Goal: Task Accomplishment & Management: Use online tool/utility

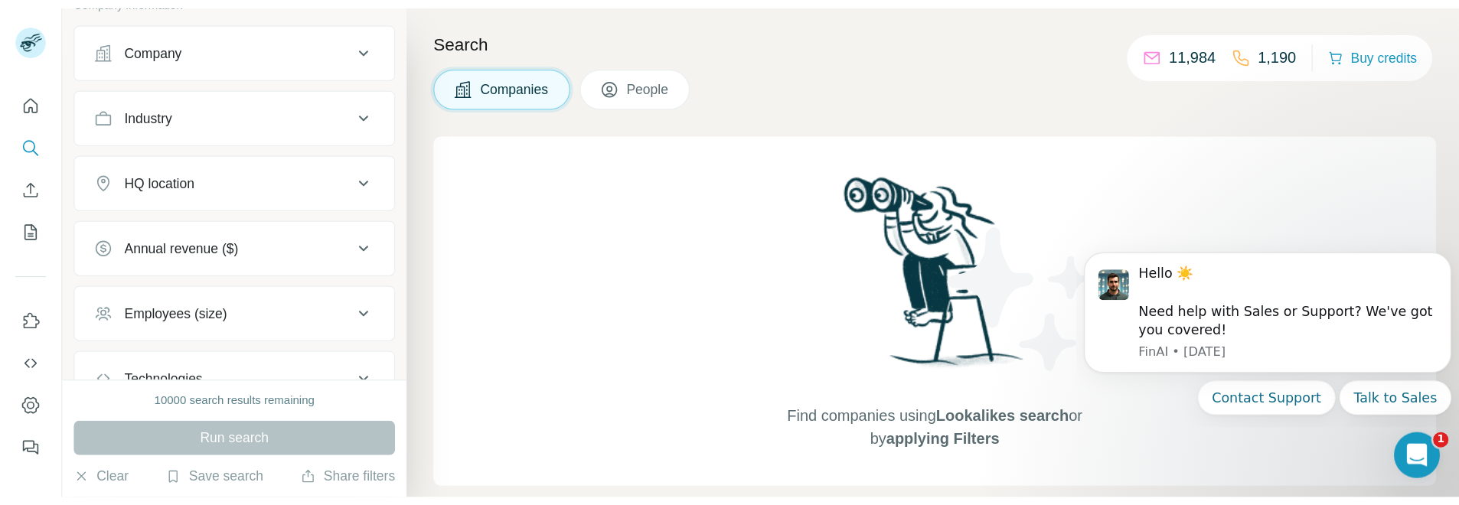
scroll to position [109, 0]
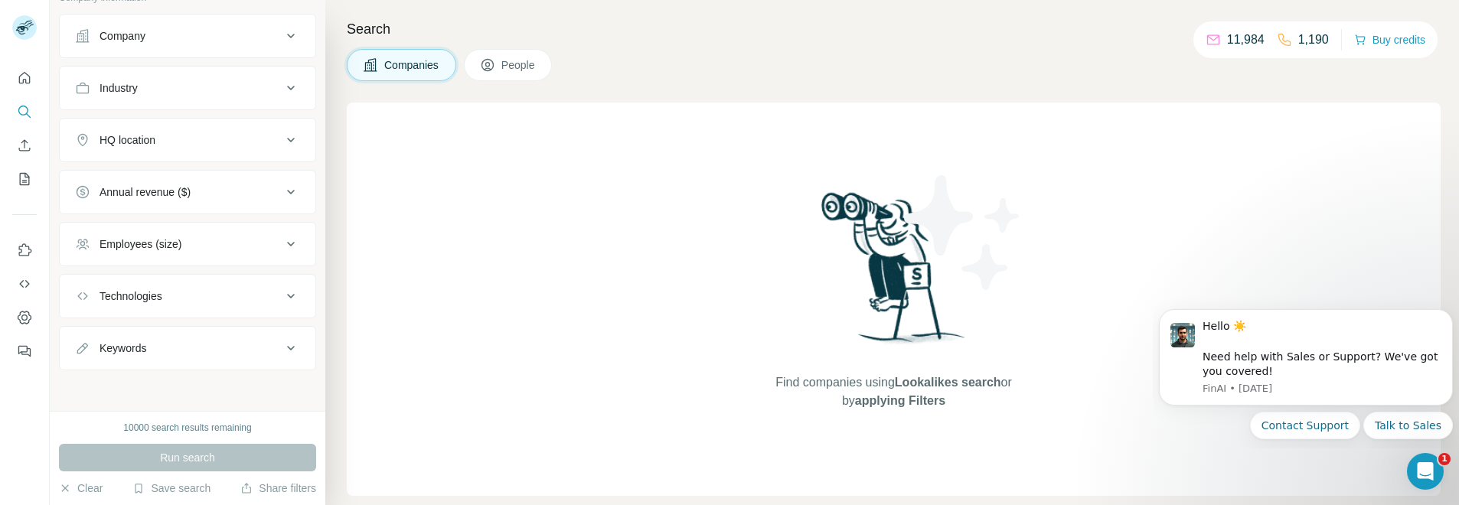
click at [230, 44] on button "Company" at bounding box center [188, 36] width 256 height 37
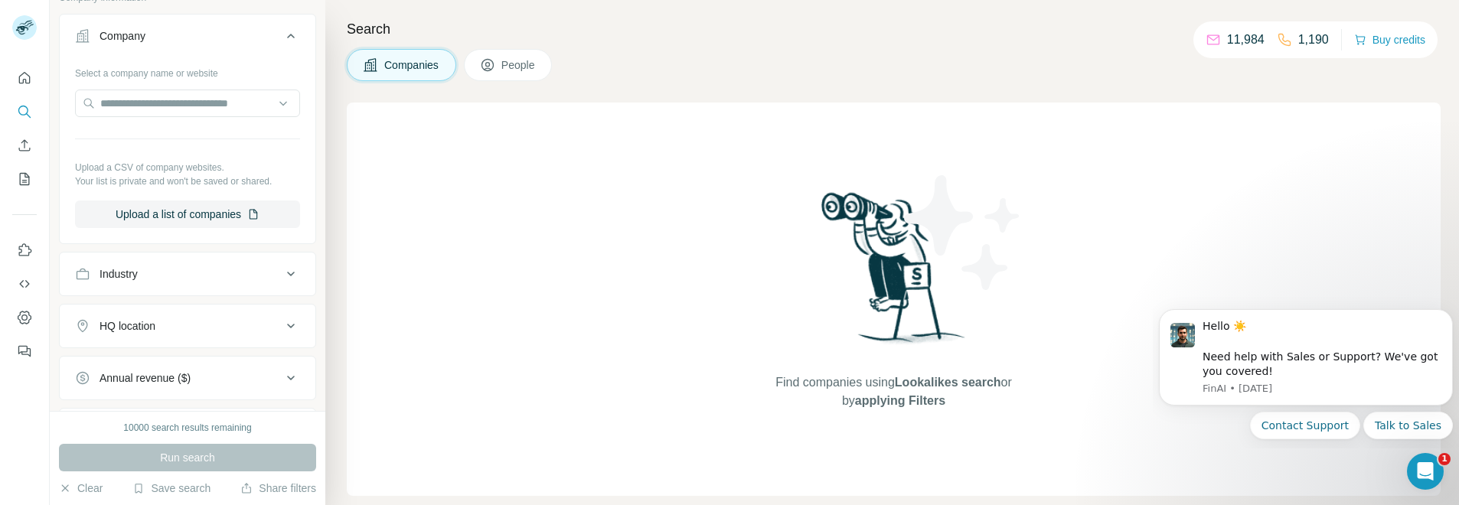
click at [207, 272] on div "Industry" at bounding box center [178, 273] width 207 height 15
click at [193, 309] on input at bounding box center [179, 312] width 189 height 17
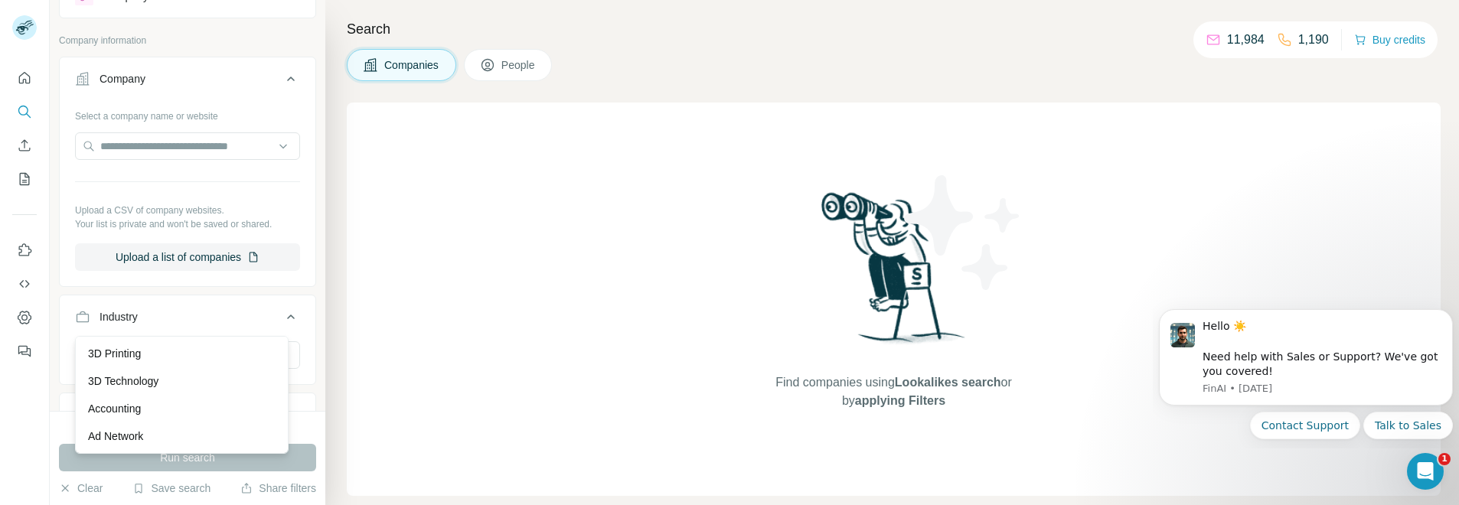
scroll to position [0, 0]
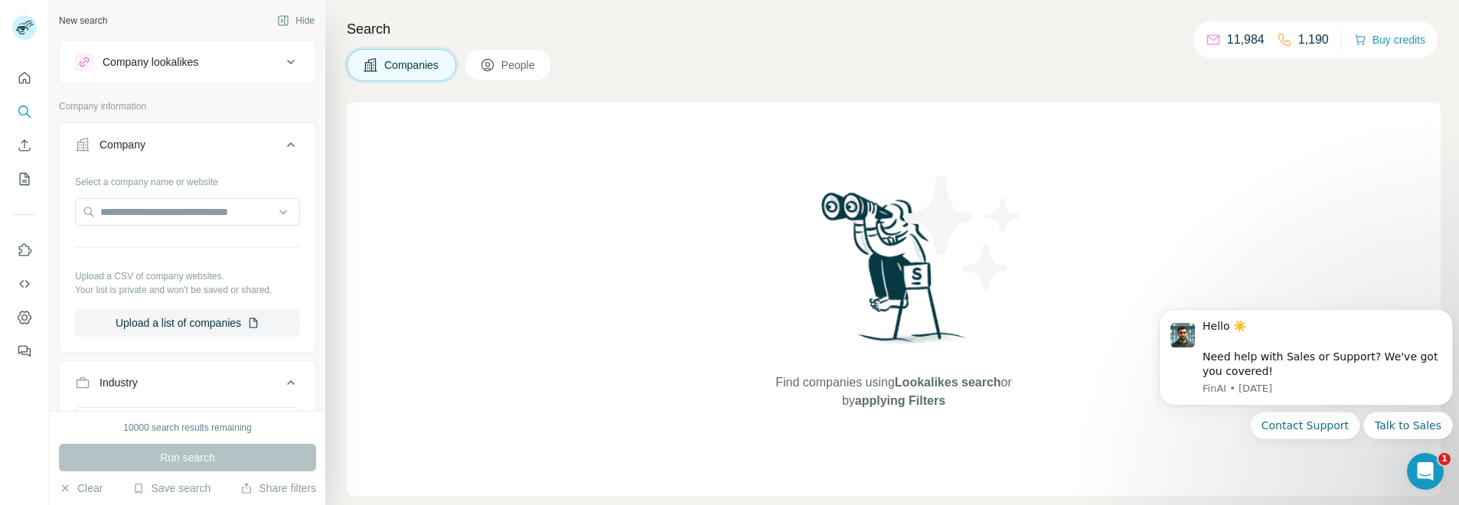
click at [155, 64] on div "Company lookalikes" at bounding box center [151, 61] width 96 height 15
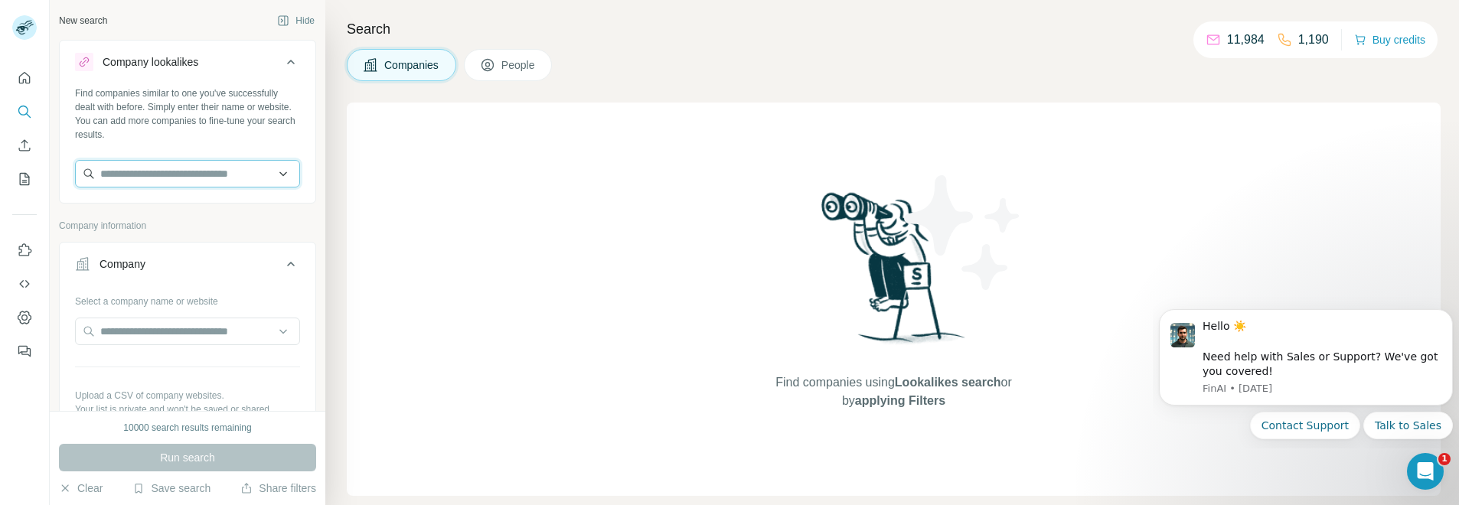
click at [206, 175] on input "text" at bounding box center [187, 174] width 225 height 28
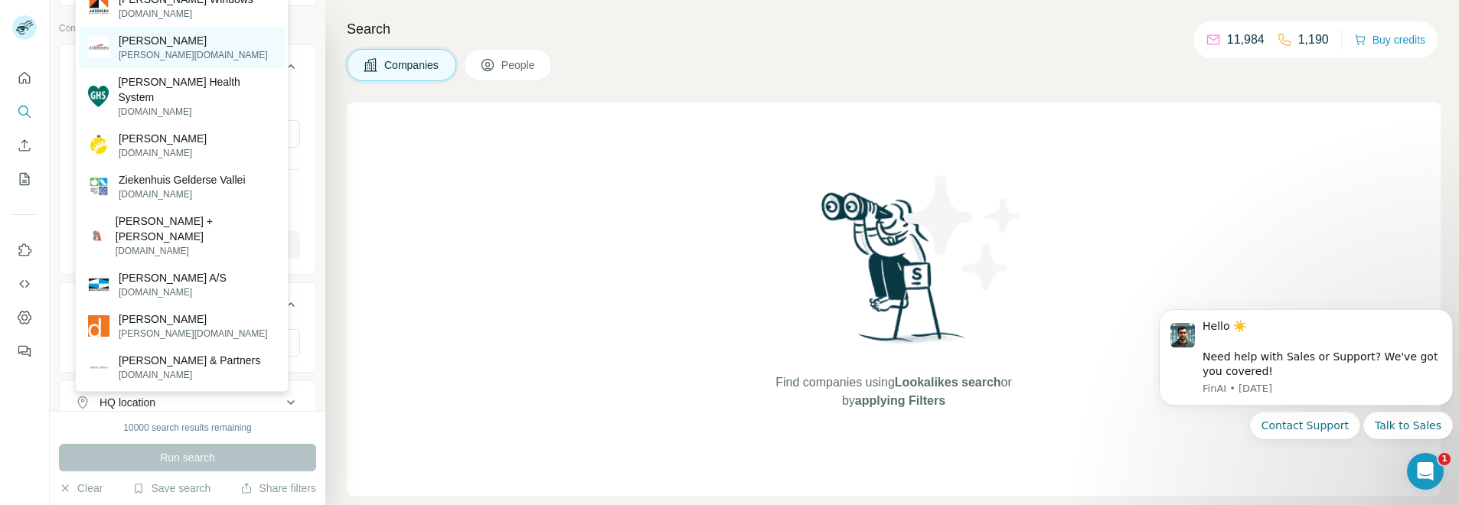
scroll to position [306, 0]
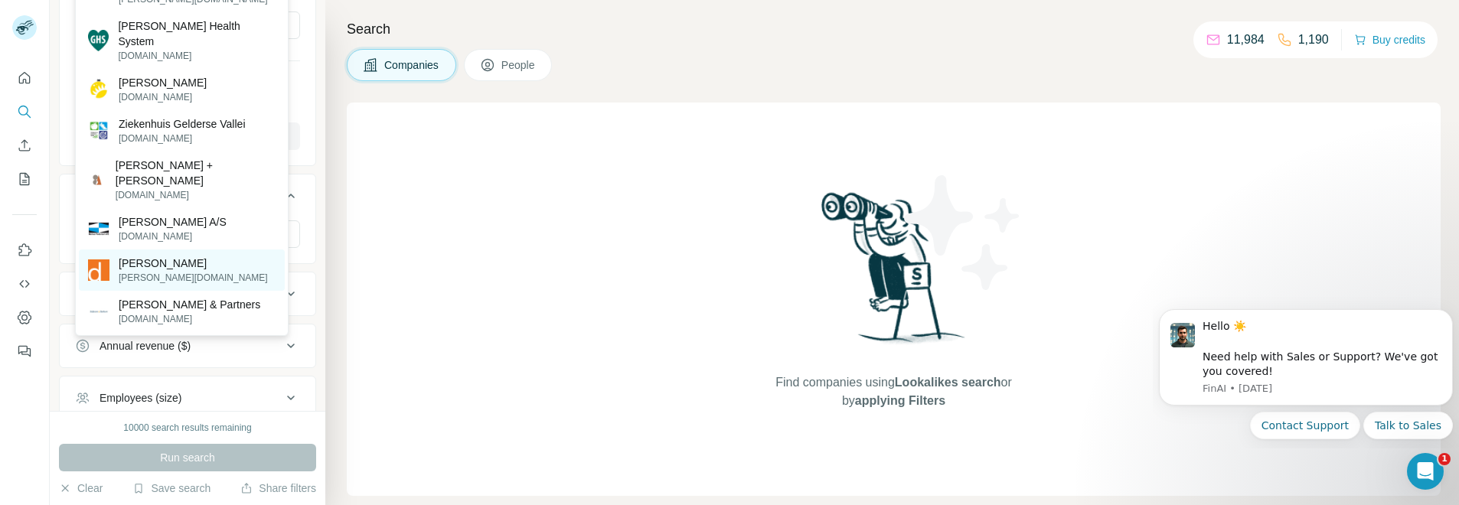
type input "*****"
click at [173, 250] on div "Derse derse.com" at bounding box center [182, 270] width 206 height 41
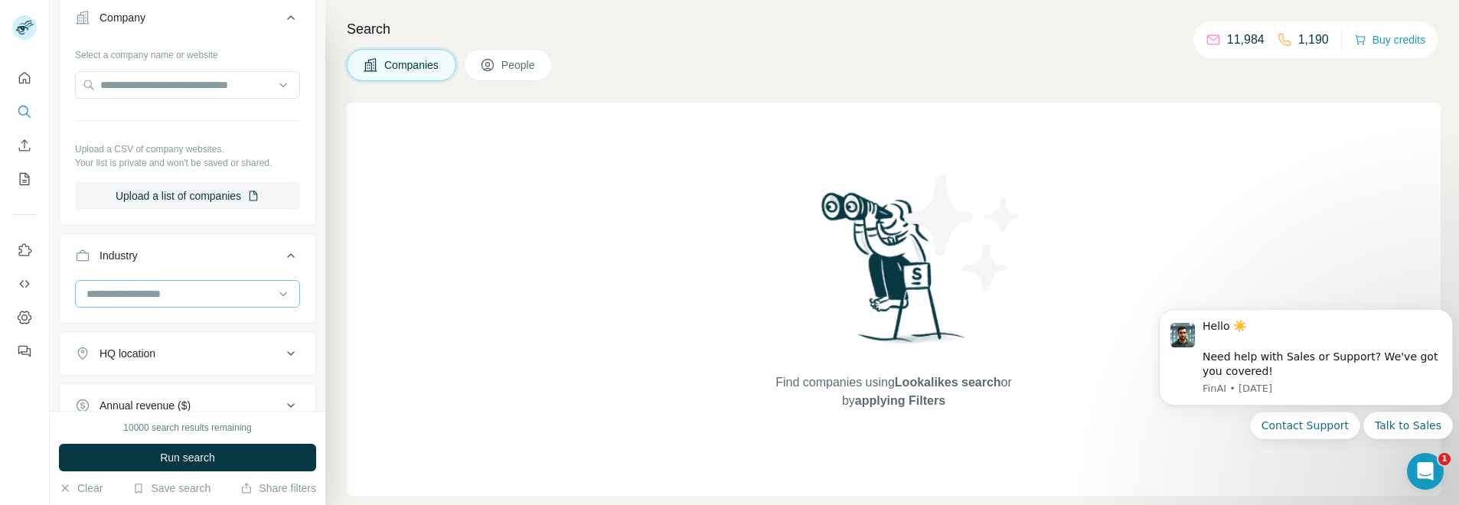
scroll to position [366, 0]
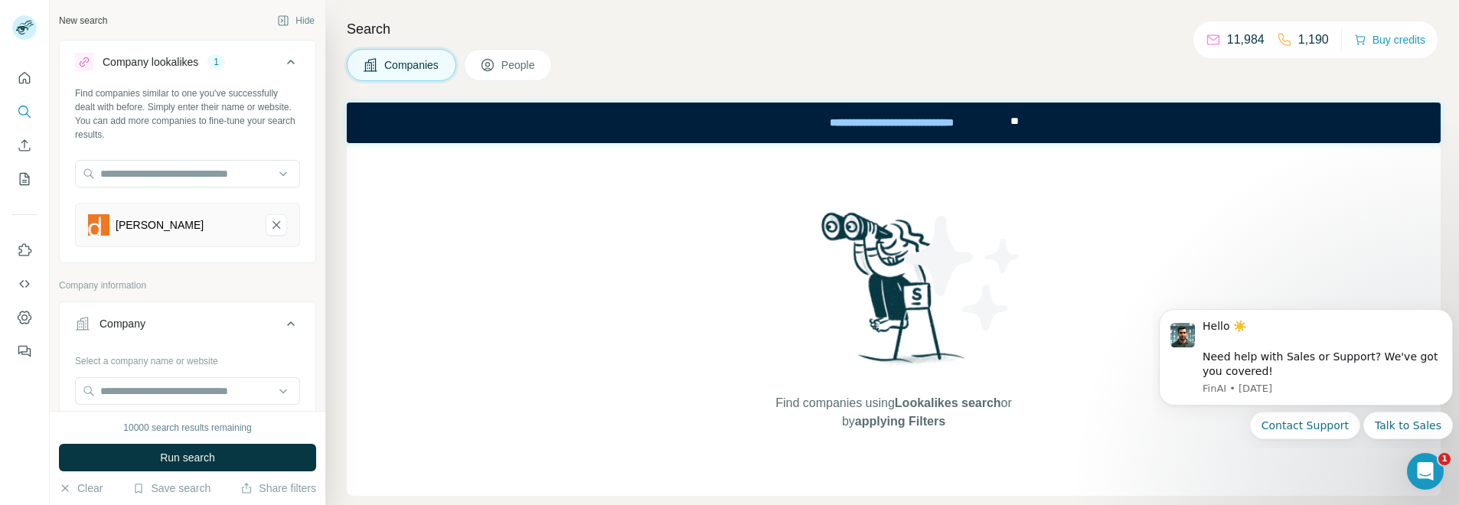
click at [211, 68] on div "Company lookalikes 1" at bounding box center [178, 62] width 207 height 18
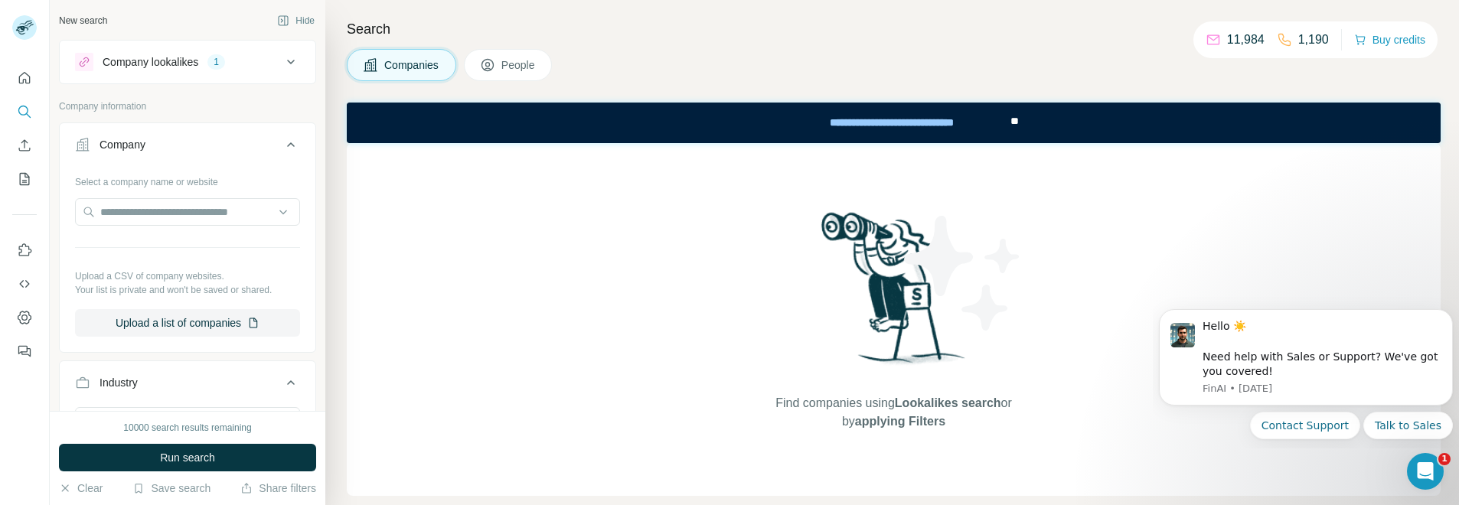
click at [212, 66] on div "1" at bounding box center [217, 62] width 18 height 14
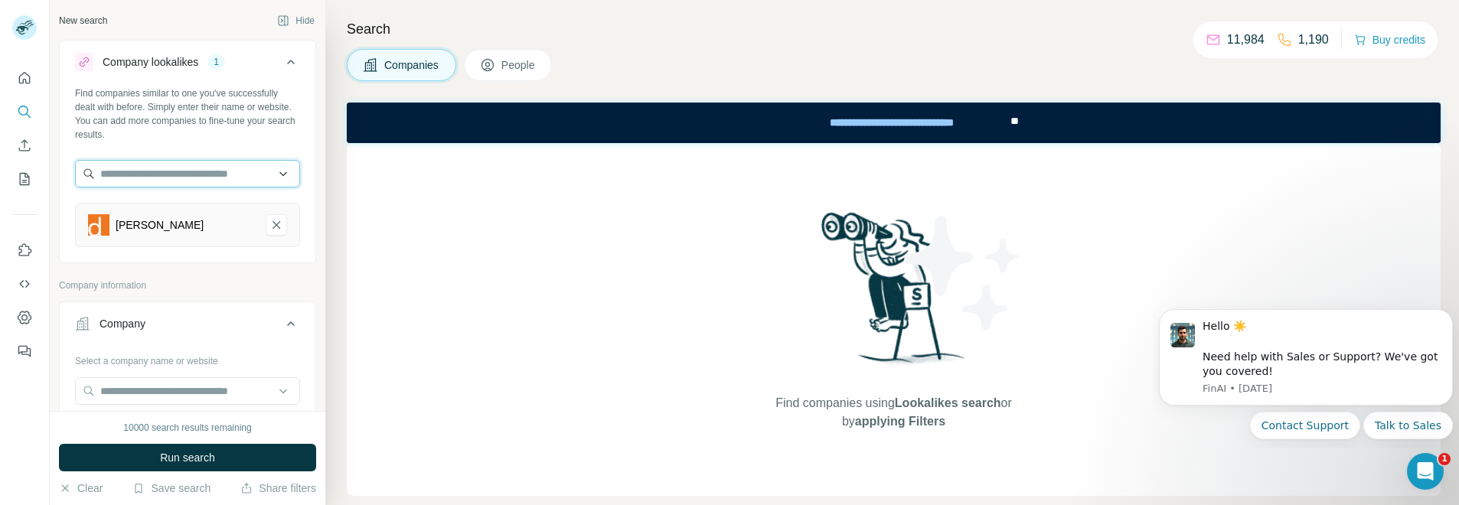
click at [215, 176] on input "text" at bounding box center [187, 174] width 225 height 28
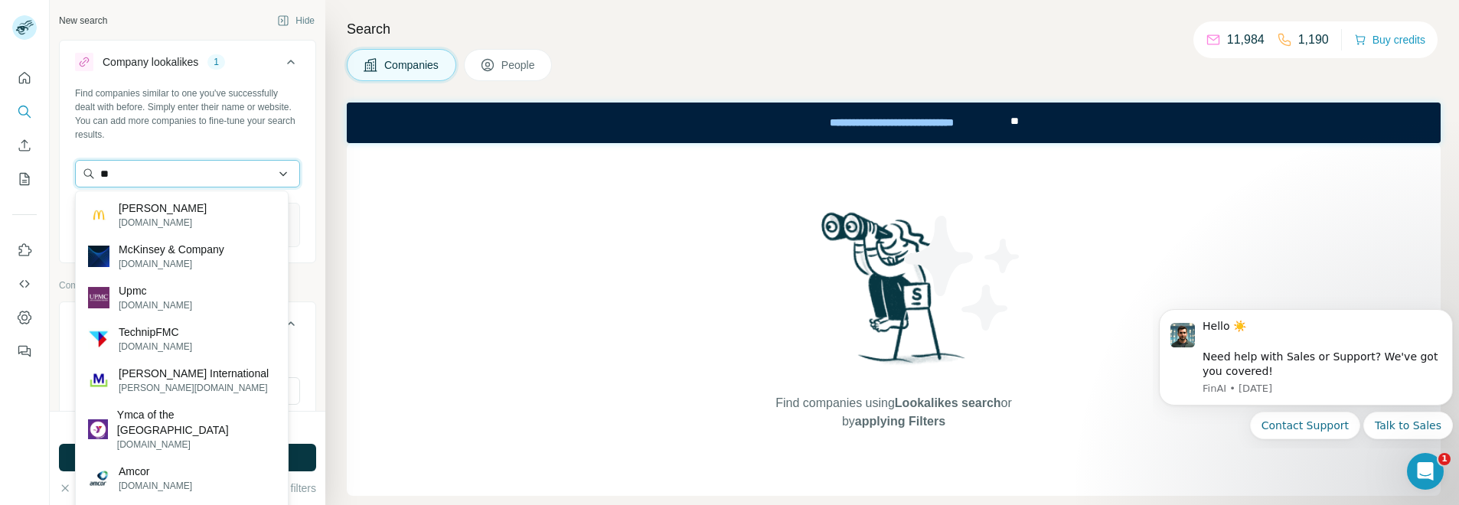
type input "***"
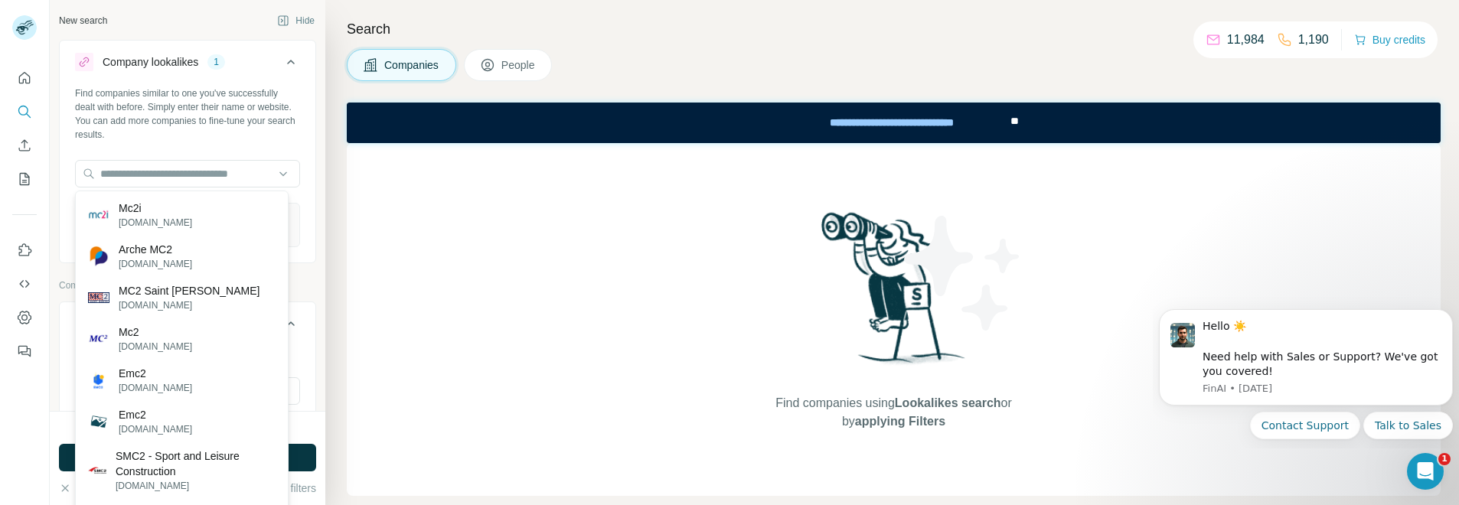
click at [498, 196] on div "Find companies using Lookalikes search or by applying Filters" at bounding box center [894, 319] width 1094 height 353
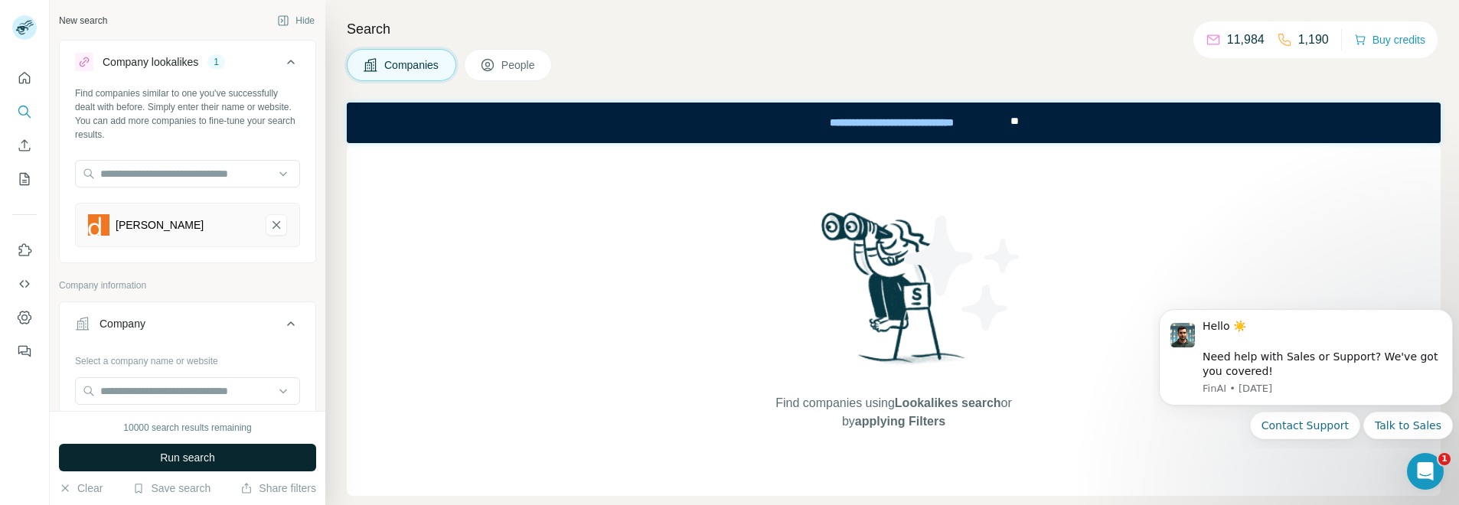
click at [236, 458] on button "Run search" at bounding box center [187, 458] width 257 height 28
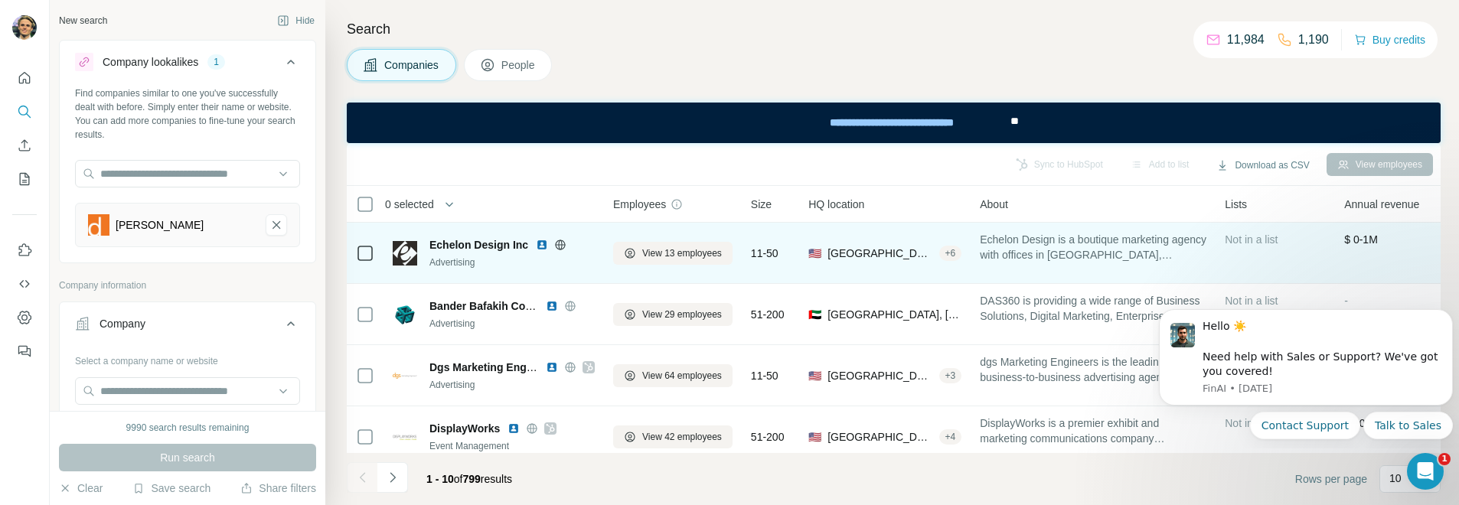
scroll to position [230, 0]
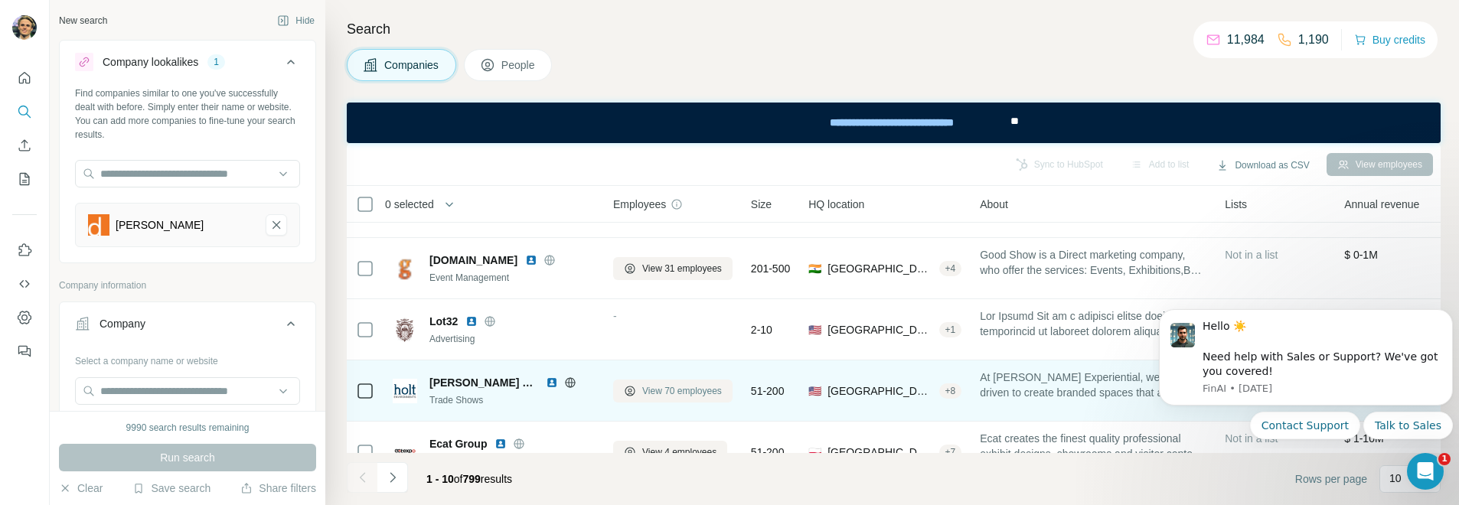
click at [677, 400] on button "View 70 employees" at bounding box center [672, 391] width 119 height 23
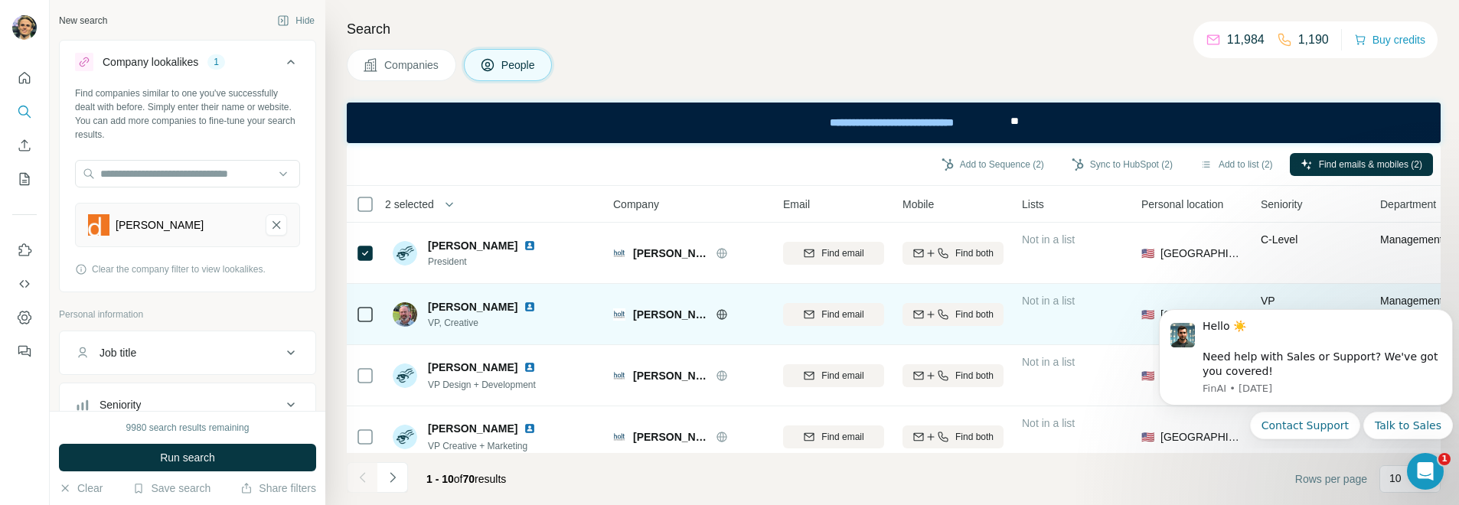
click at [354, 314] on td at bounding box center [365, 314] width 37 height 61
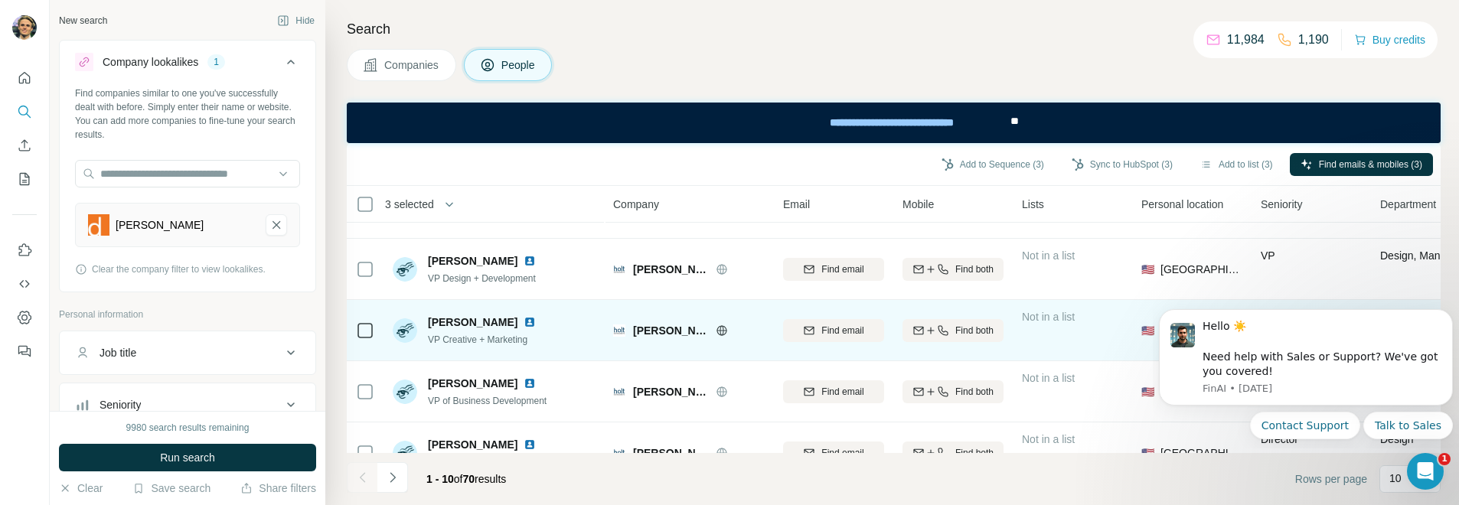
scroll to position [77, 0]
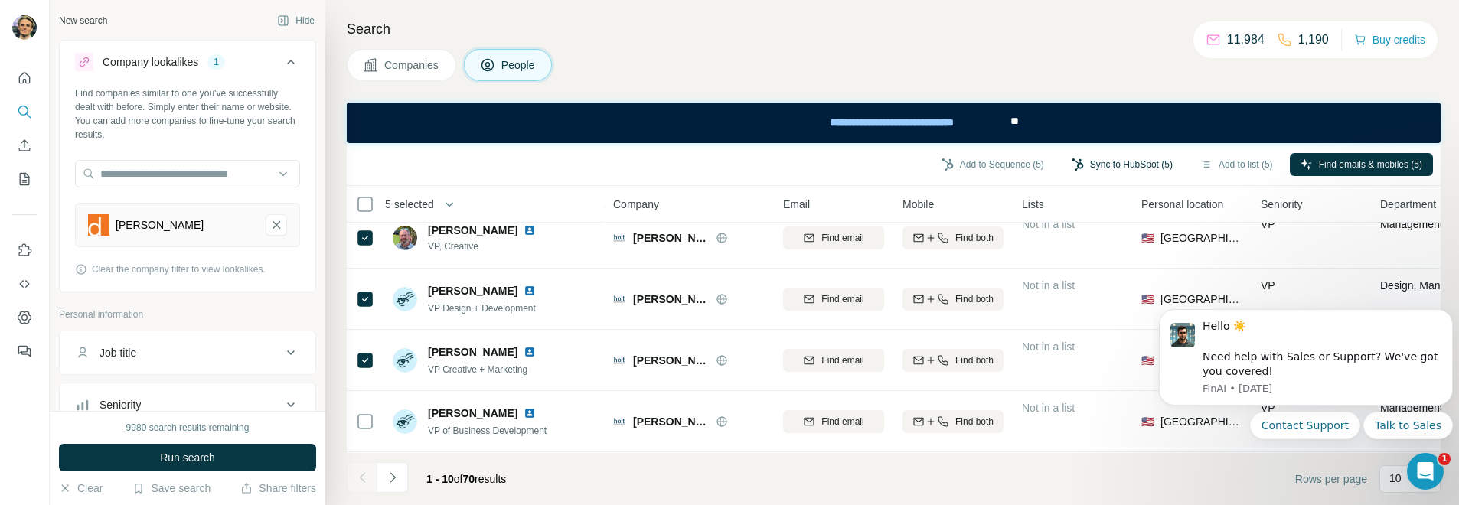
click at [1086, 163] on button "Sync to HubSpot (5)" at bounding box center [1122, 164] width 123 height 23
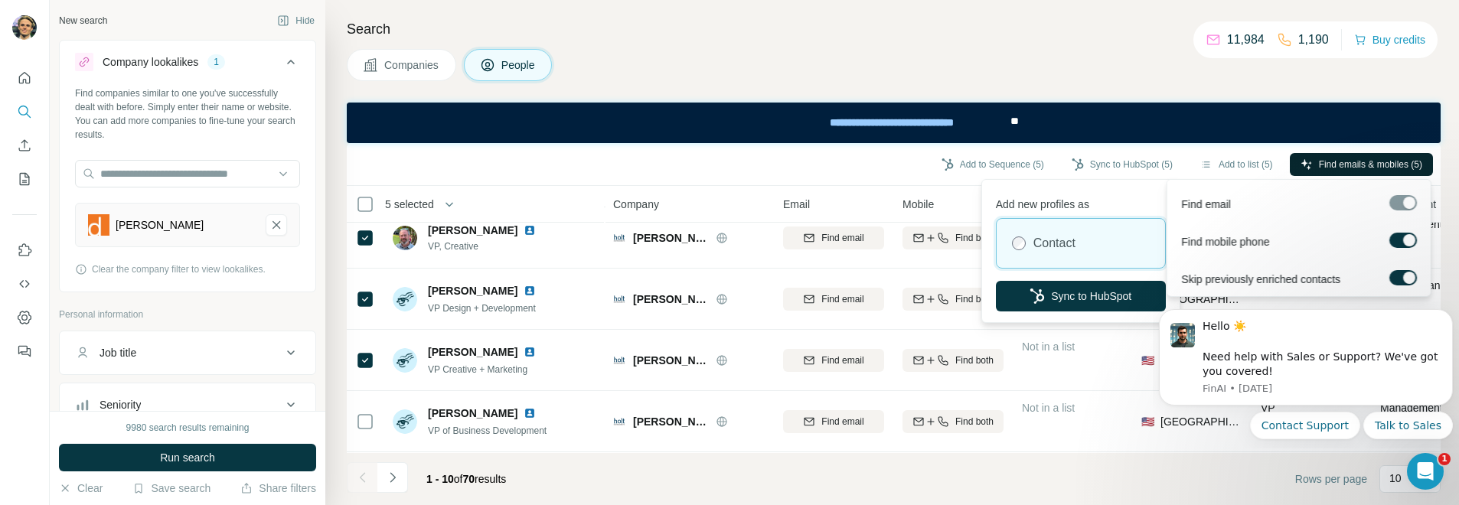
click at [1356, 161] on span "Find emails & mobiles (5)" at bounding box center [1370, 165] width 103 height 14
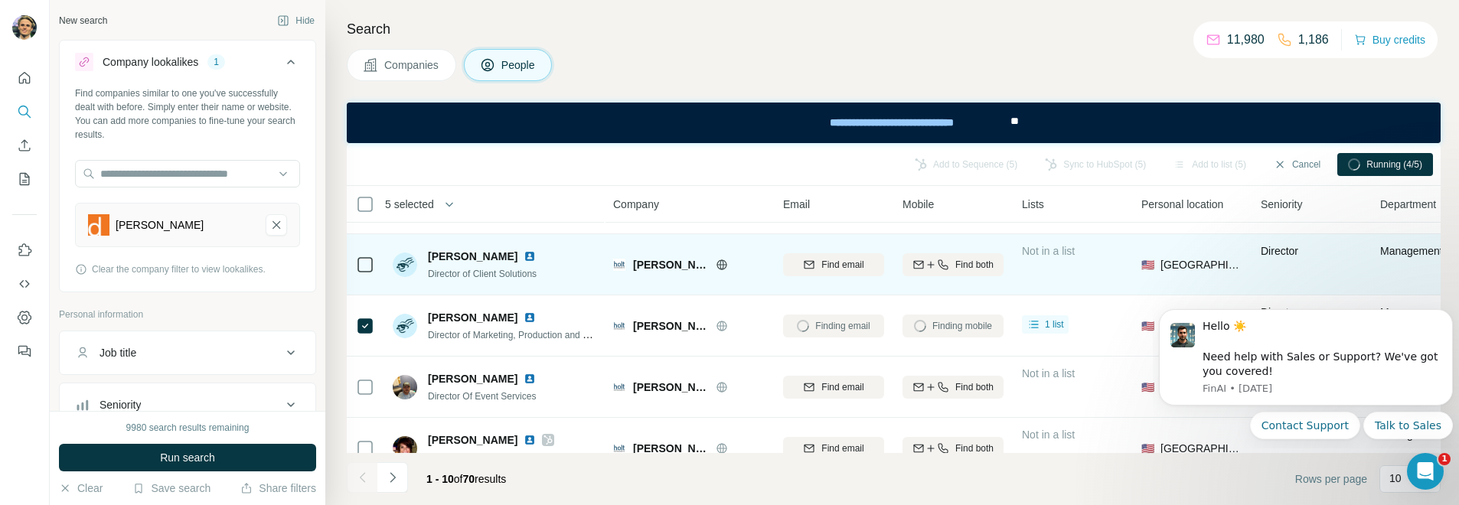
scroll to position [383, 0]
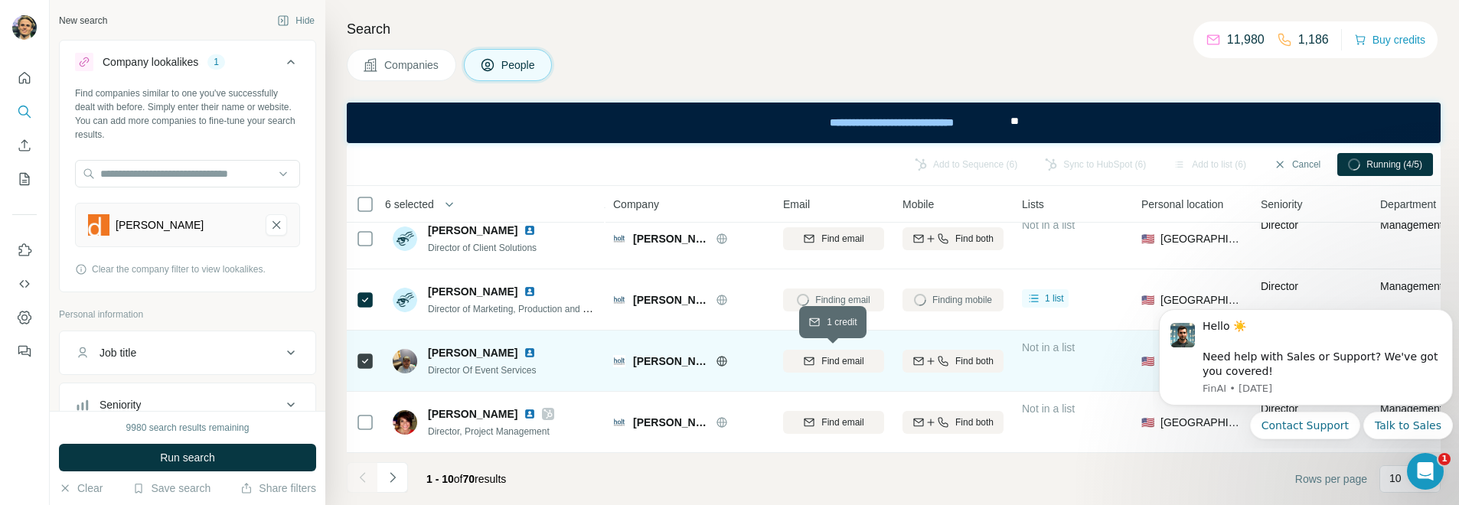
click at [851, 361] on span "Find email" at bounding box center [843, 362] width 42 height 14
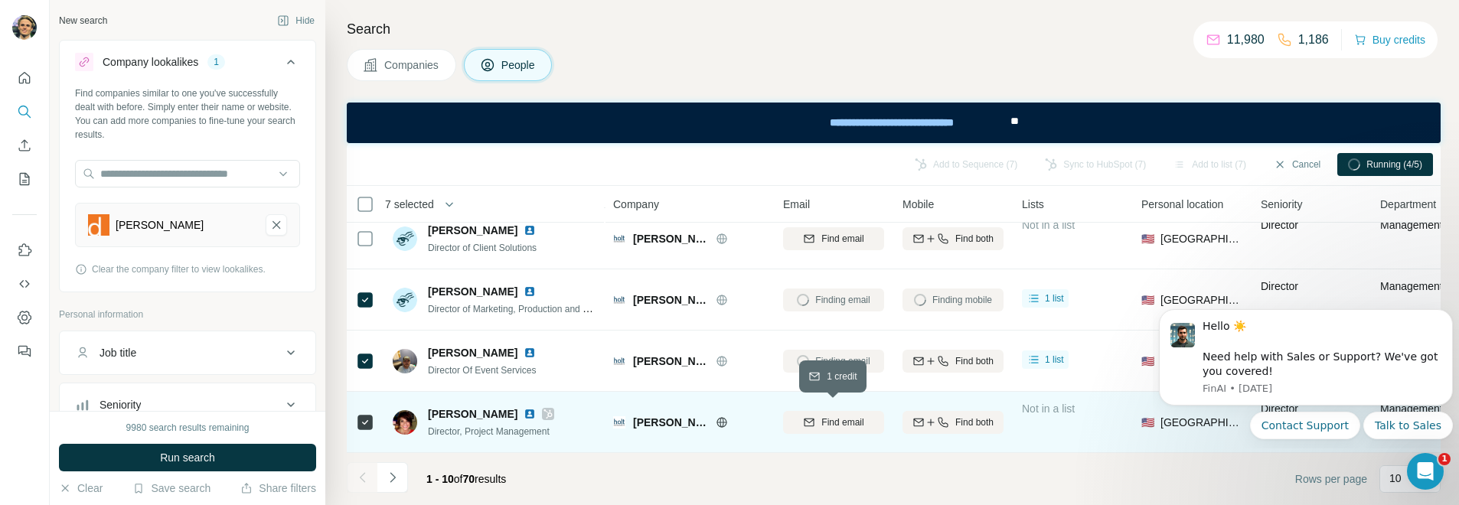
click at [851, 416] on span "Find email" at bounding box center [843, 423] width 42 height 14
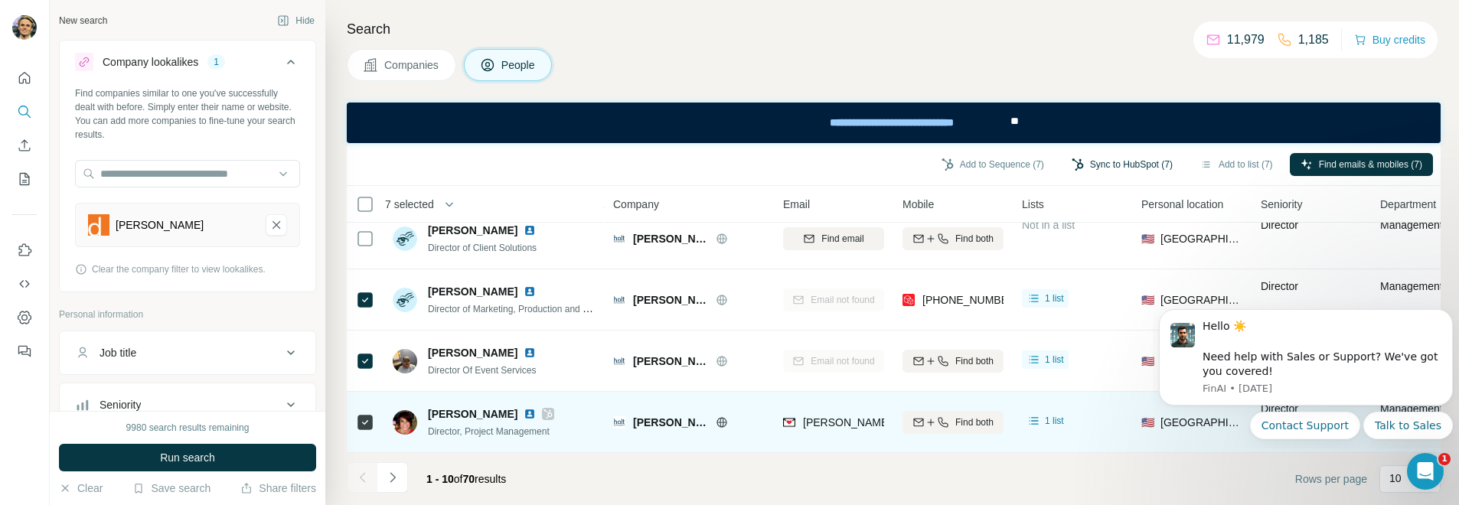
click at [1119, 165] on button "Sync to HubSpot (7)" at bounding box center [1122, 164] width 123 height 23
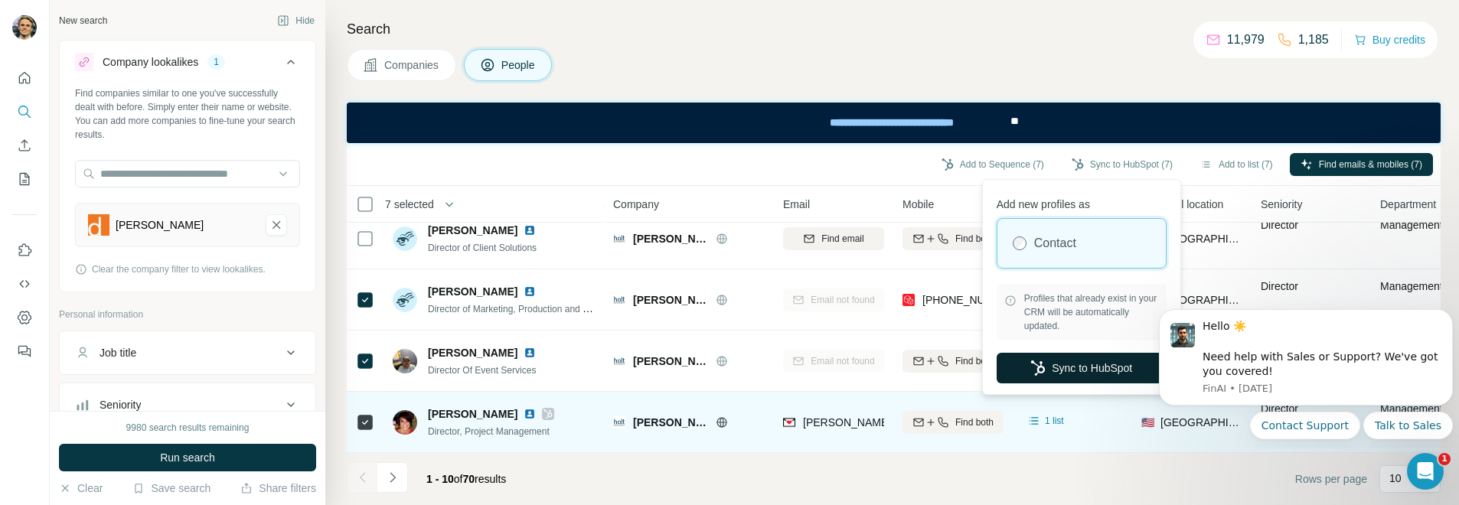
click at [1060, 360] on button "Sync to HubSpot" at bounding box center [1082, 368] width 170 height 31
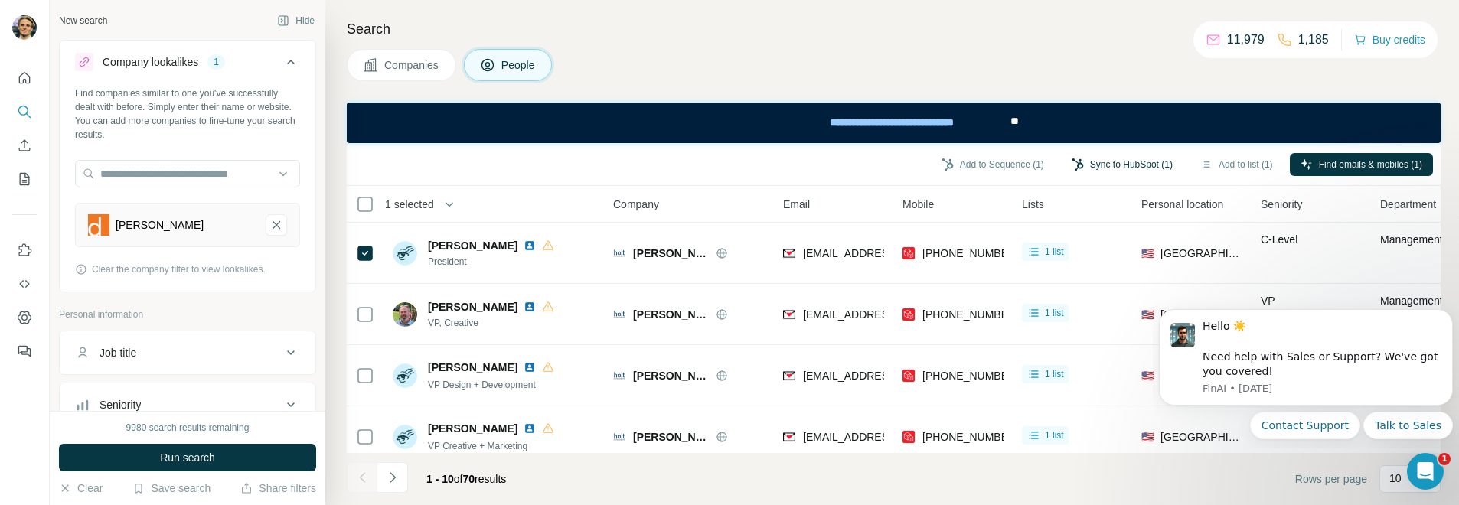
click at [1100, 161] on button "Sync to HubSpot (1)" at bounding box center [1122, 164] width 123 height 23
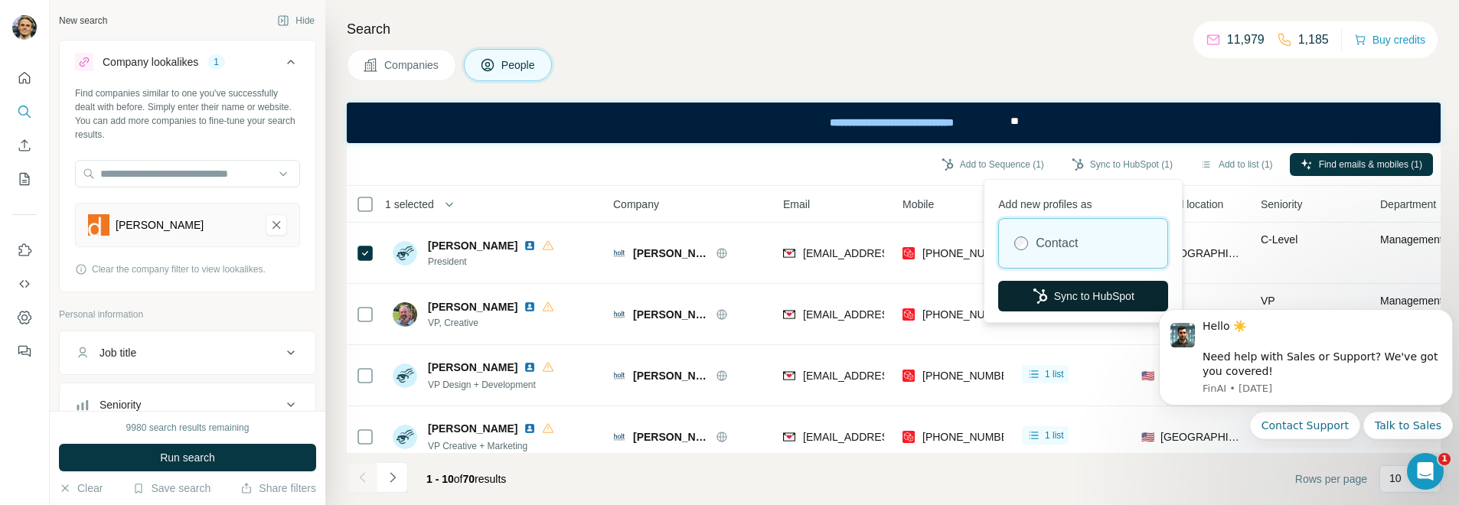
click at [1053, 291] on button "Sync to HubSpot" at bounding box center [1083, 296] width 170 height 31
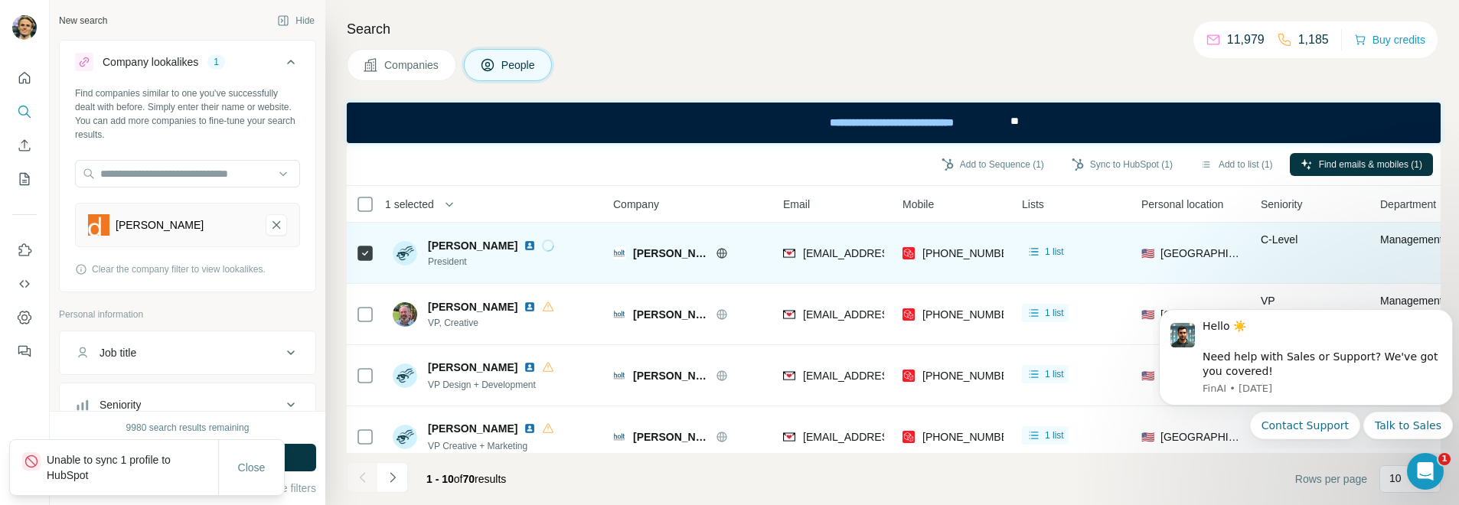
click at [534, 243] on img at bounding box center [530, 246] width 12 height 12
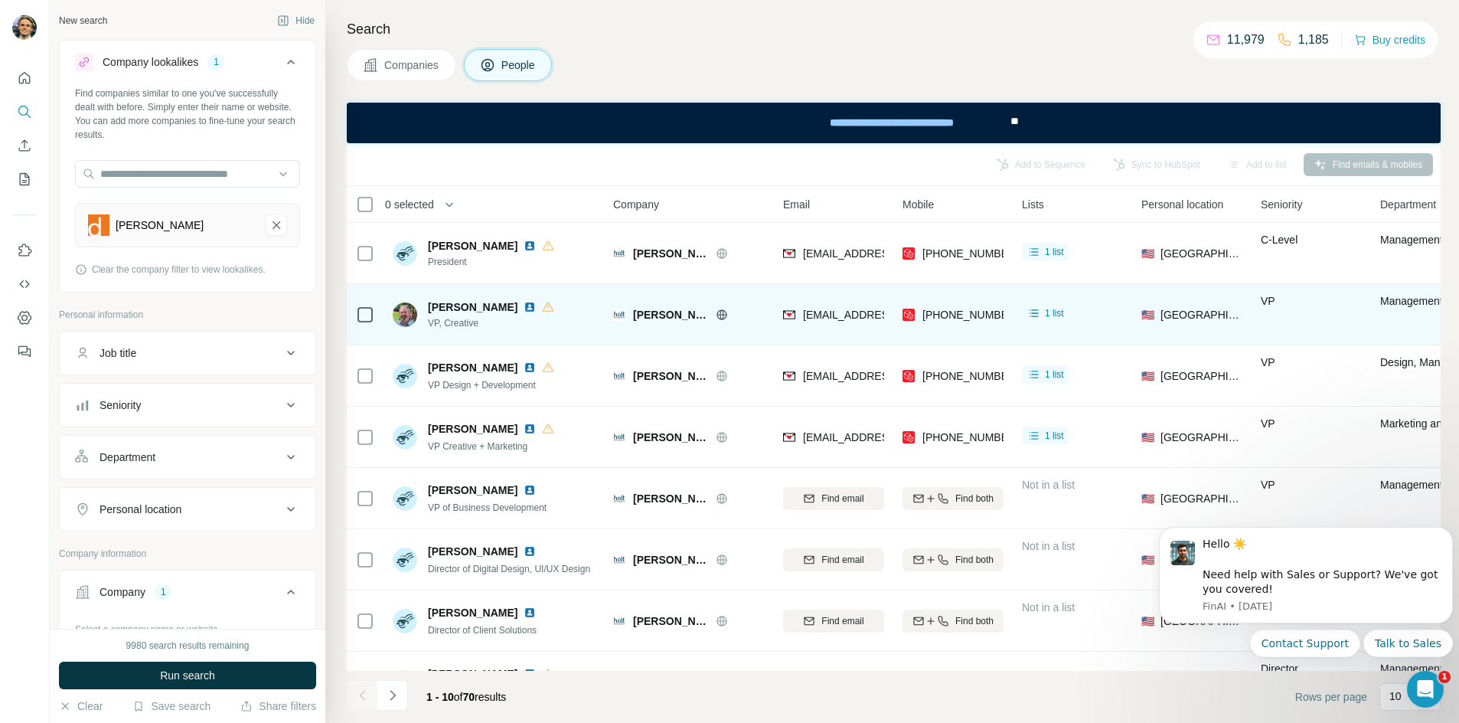
click at [524, 308] on img at bounding box center [530, 307] width 12 height 12
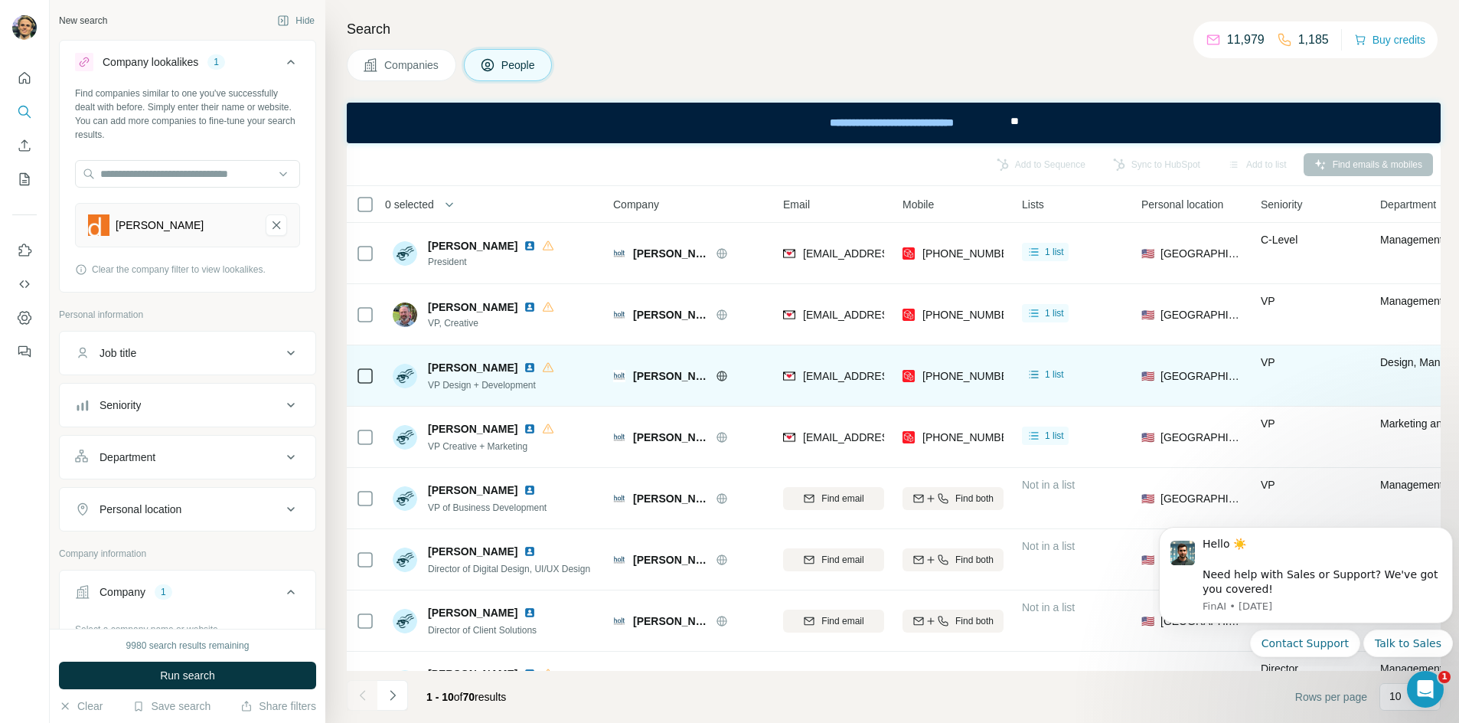
click at [524, 368] on img at bounding box center [530, 367] width 12 height 12
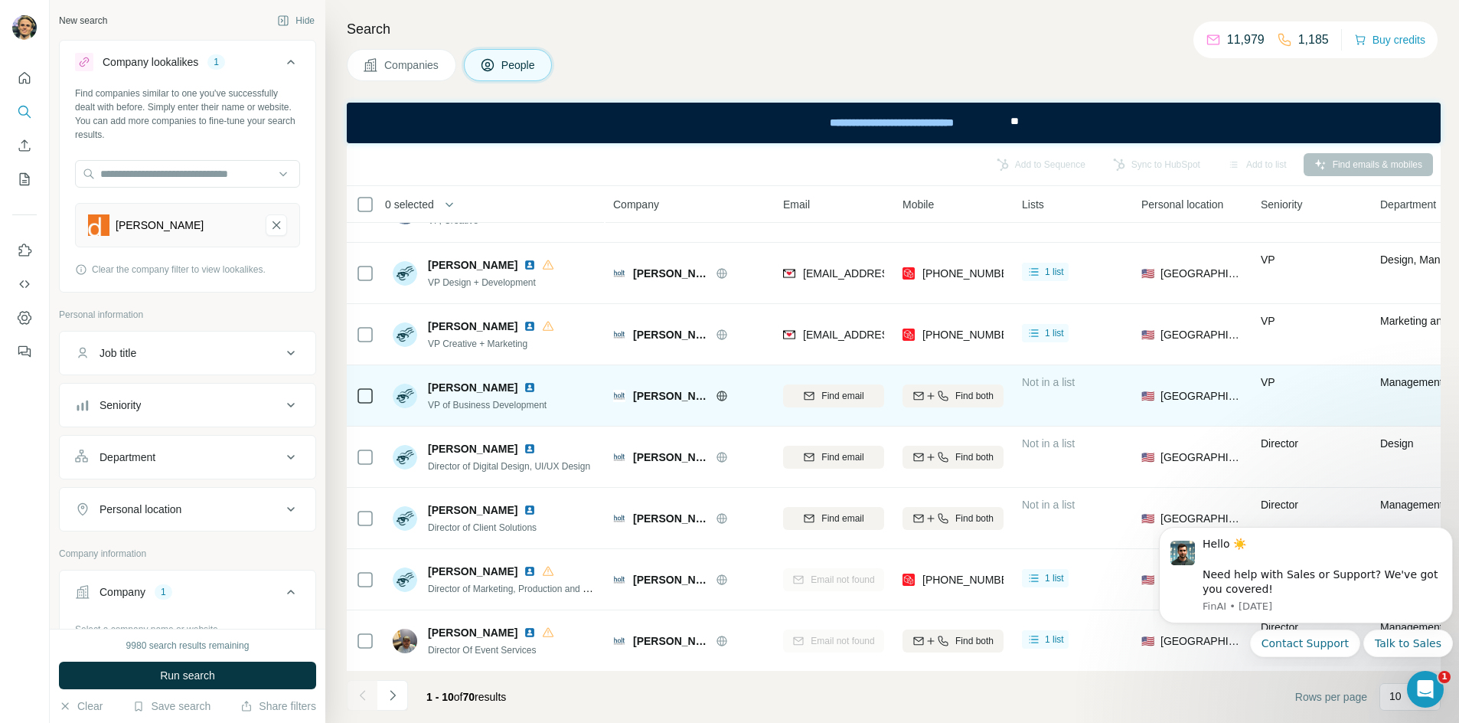
scroll to position [153, 0]
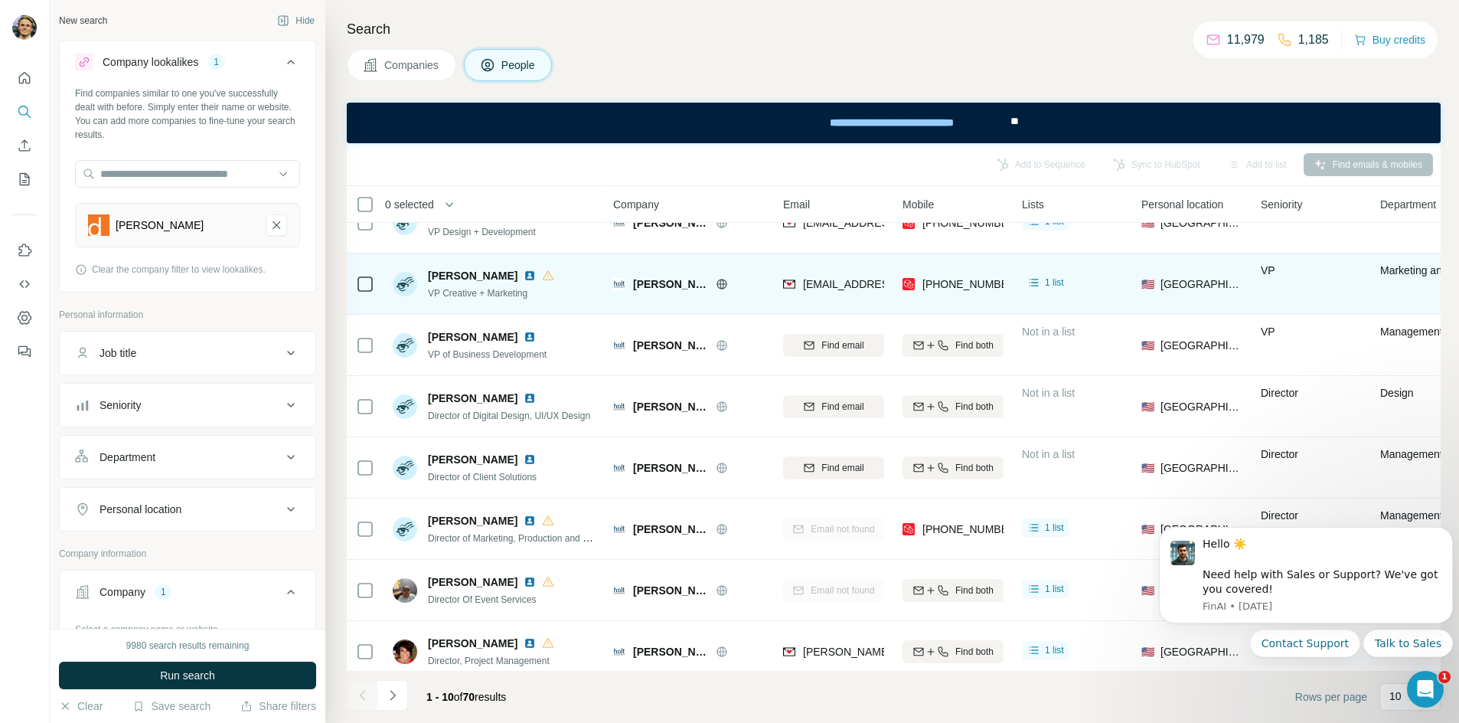
click at [524, 278] on img at bounding box center [530, 276] width 12 height 12
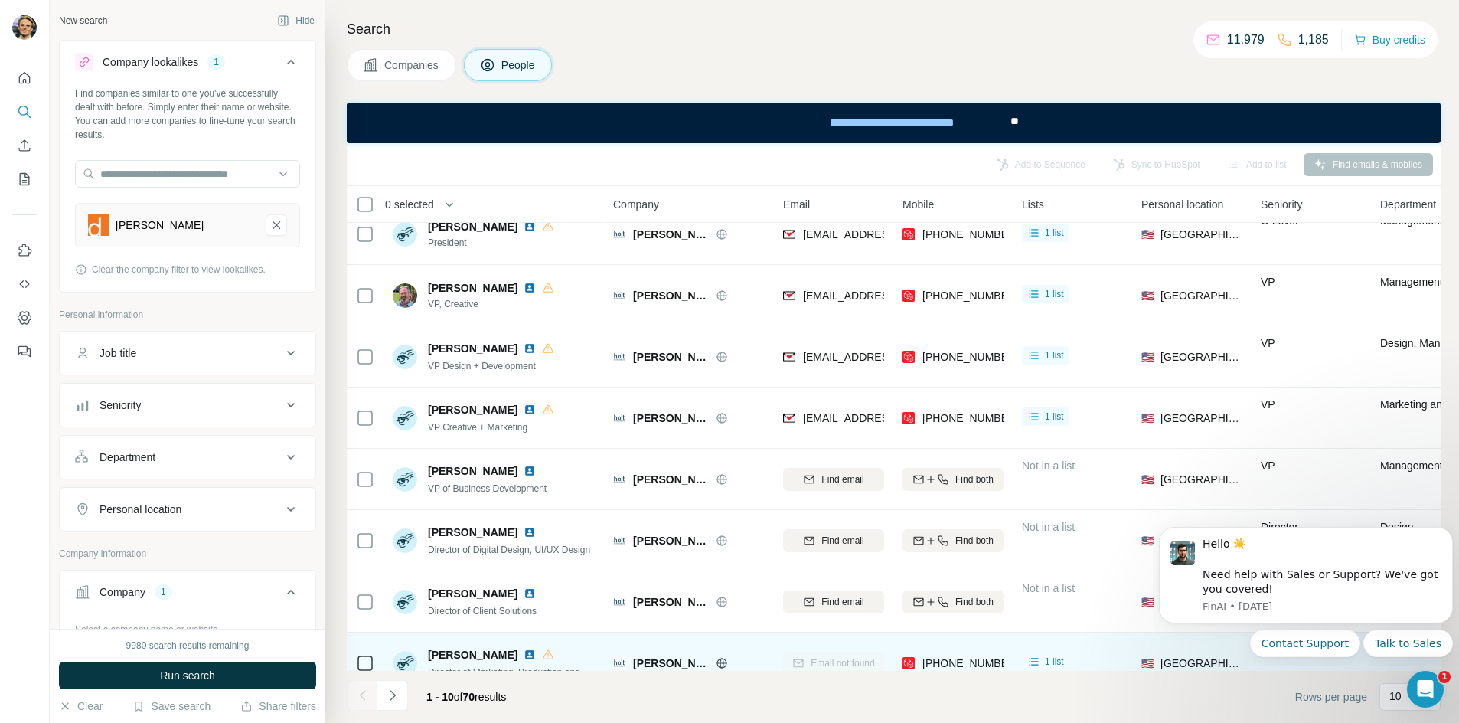
scroll to position [0, 0]
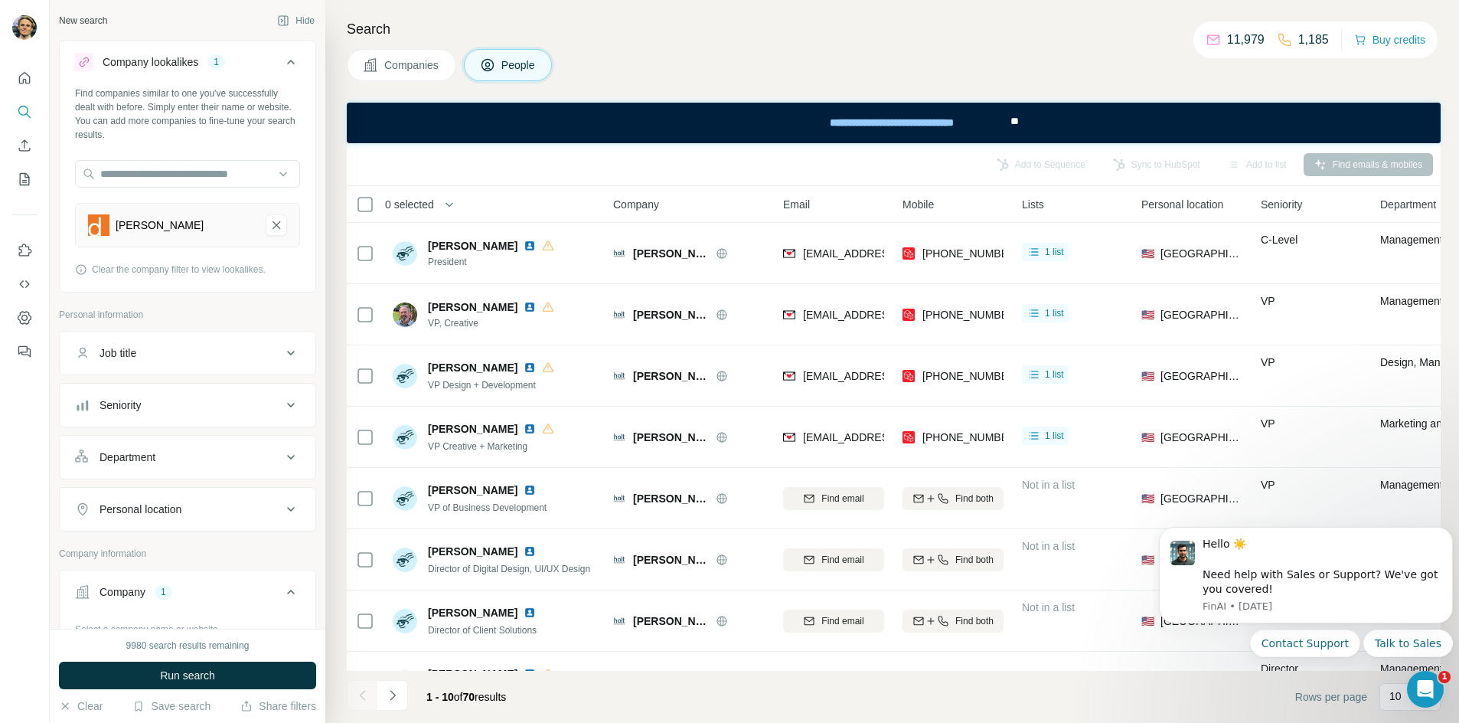
click at [403, 63] on span "Companies" at bounding box center [412, 64] width 56 height 15
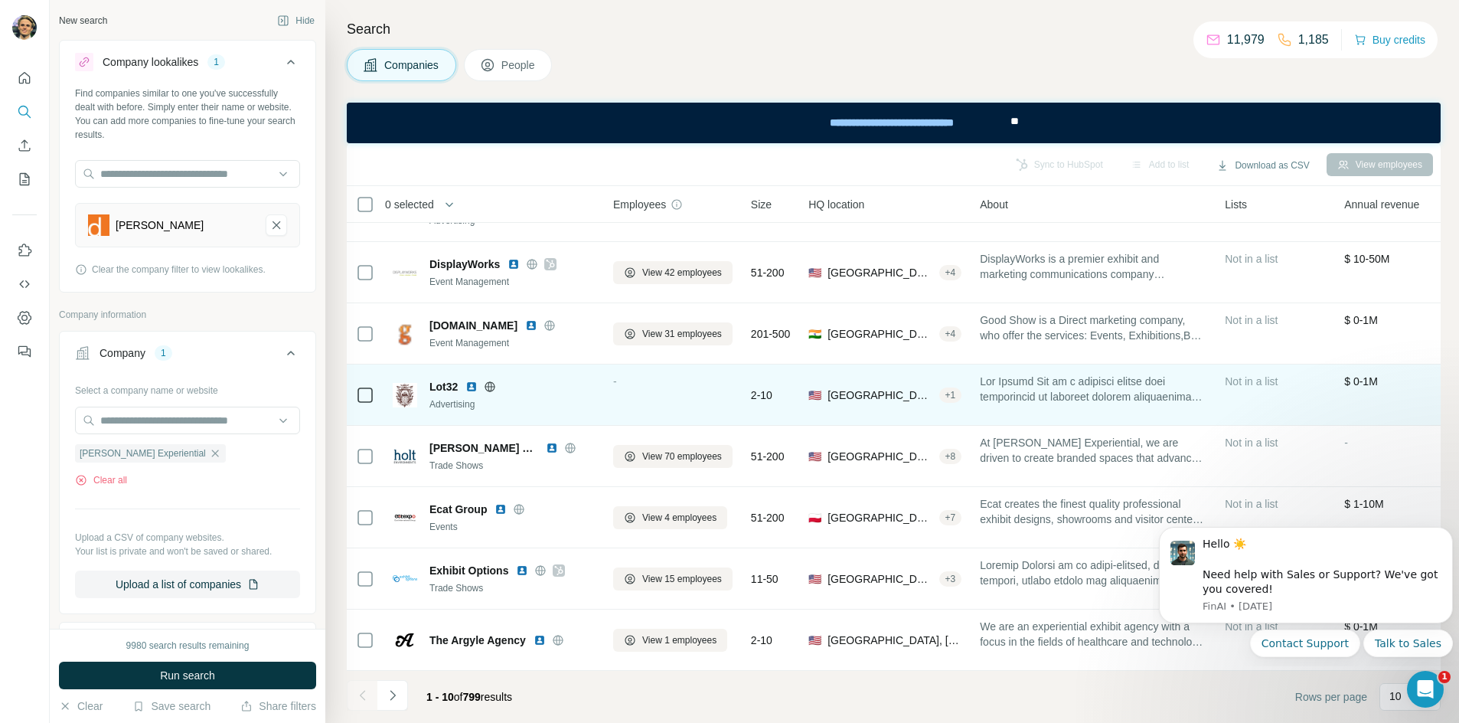
scroll to position [172, 0]
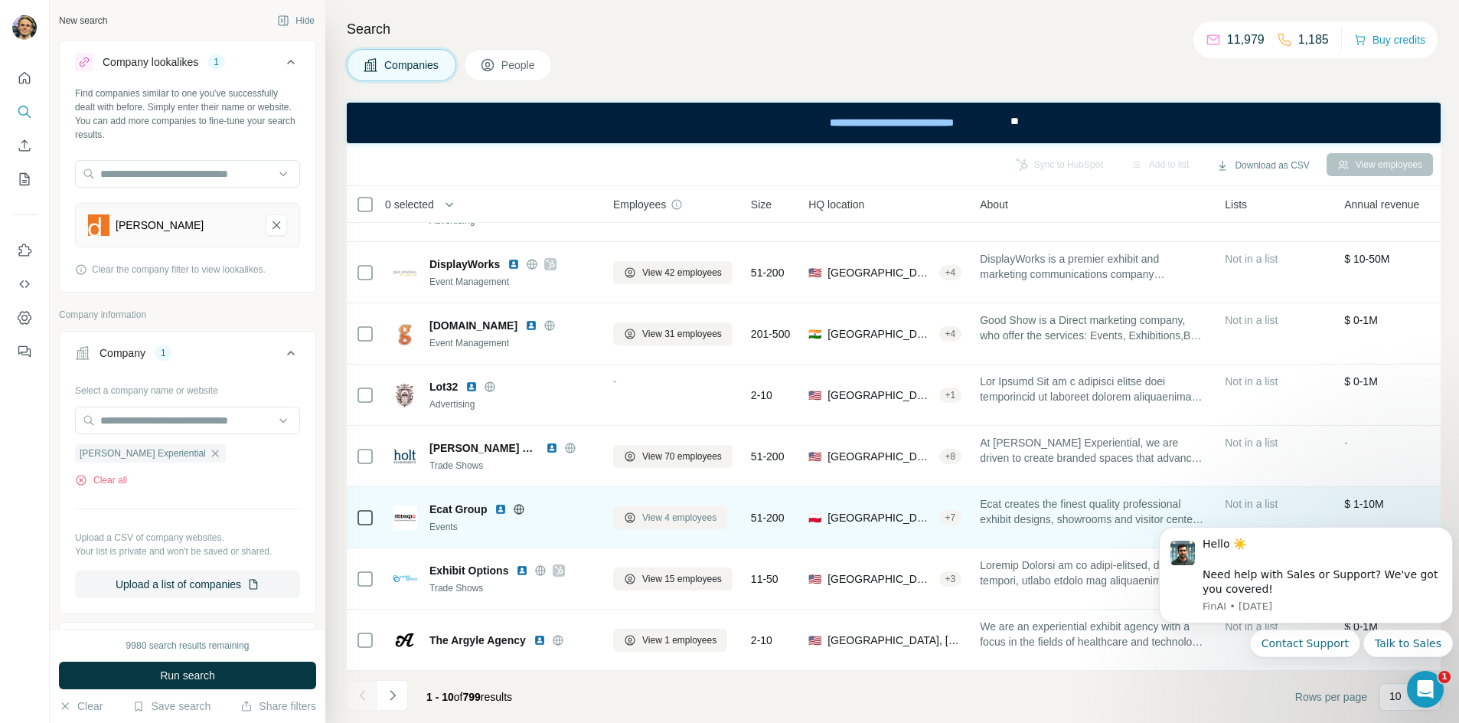
click at [661, 505] on span "View 4 employees" at bounding box center [679, 518] width 74 height 14
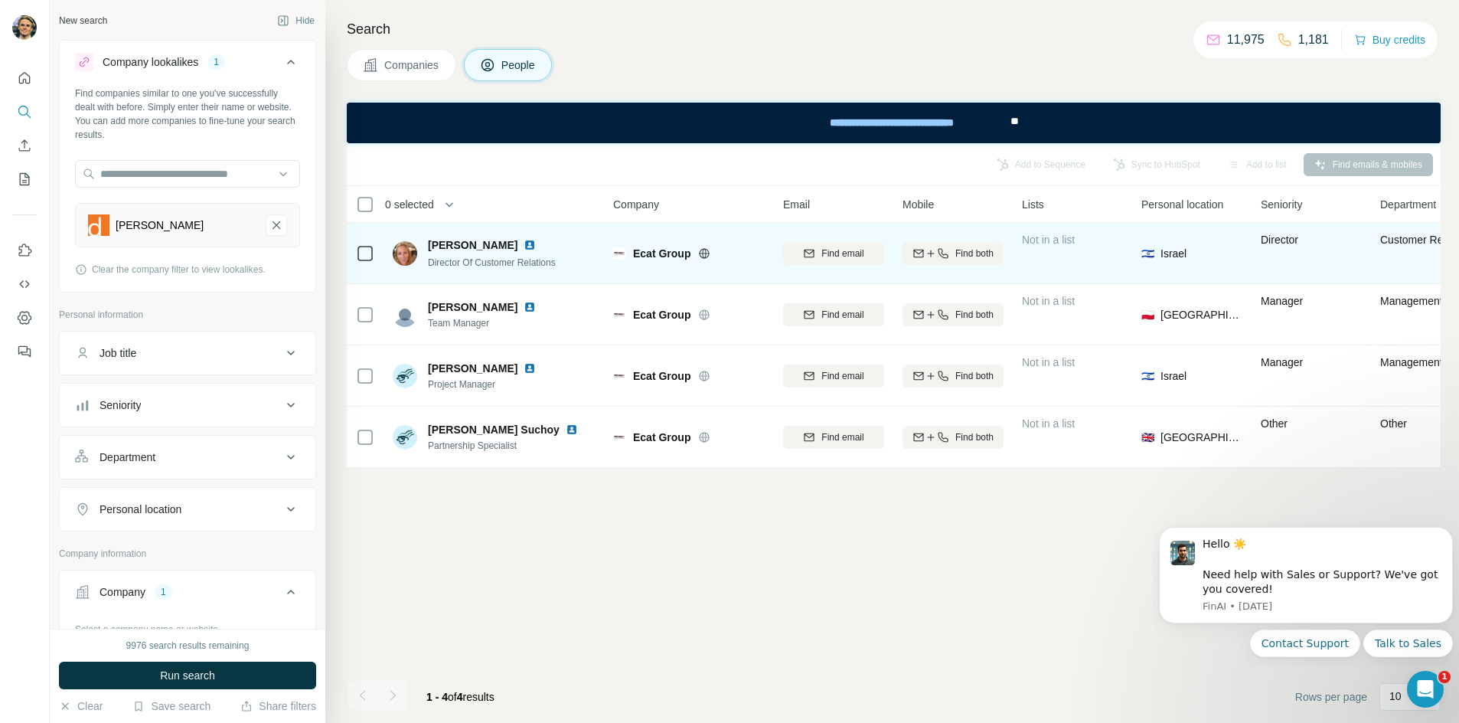
click at [524, 247] on img at bounding box center [530, 245] width 12 height 12
